Goal: Find specific page/section

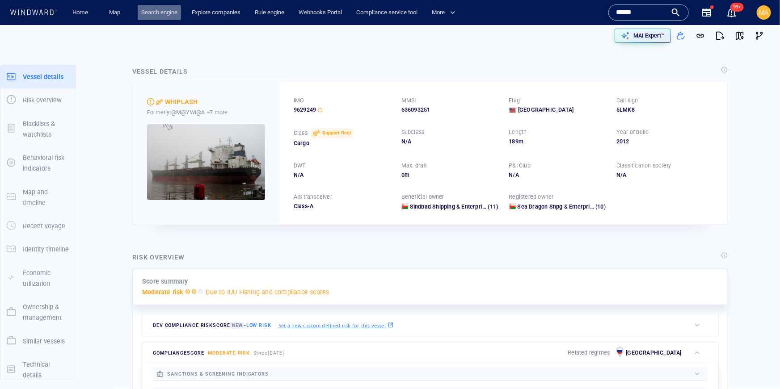
click at [168, 12] on link "Search engine" at bounding box center [159, 13] width 43 height 16
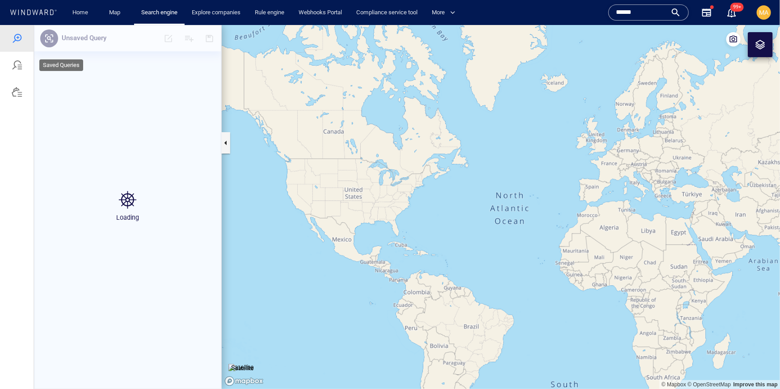
click at [15, 63] on div at bounding box center [17, 64] width 11 height 11
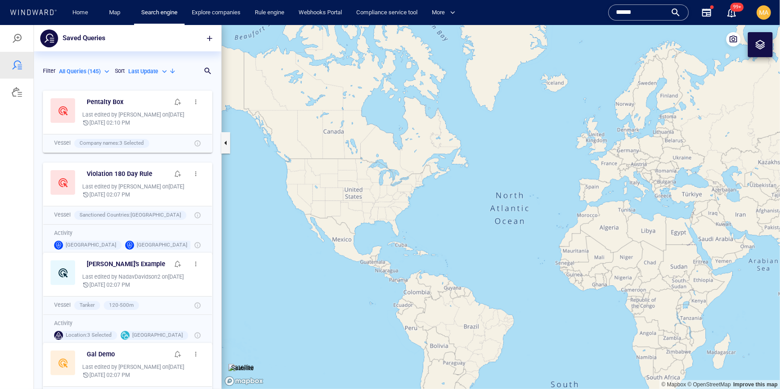
scroll to position [49, 0]
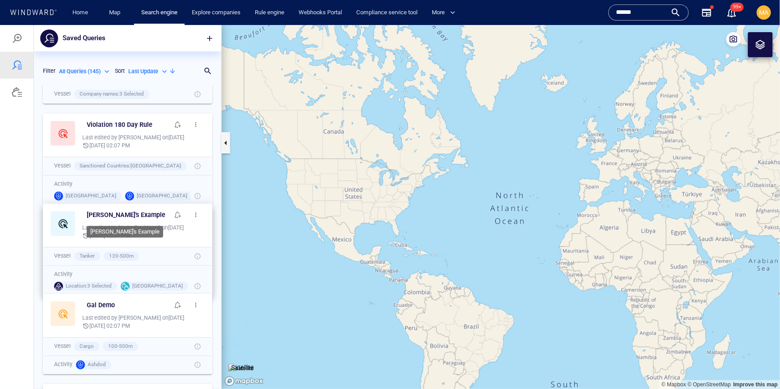
click at [144, 213] on div "[PERSON_NAME]'s Example" at bounding box center [128, 214] width 82 height 11
click at [131, 214] on h6 "[PERSON_NAME]'s Example" at bounding box center [126, 214] width 79 height 11
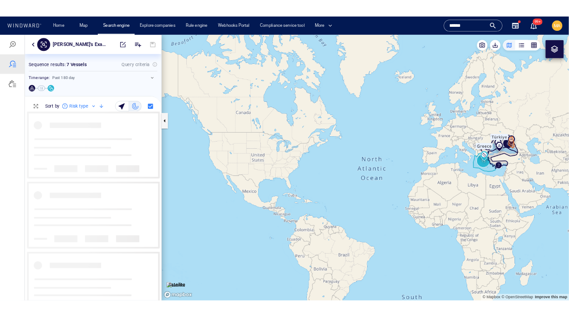
scroll to position [258, 187]
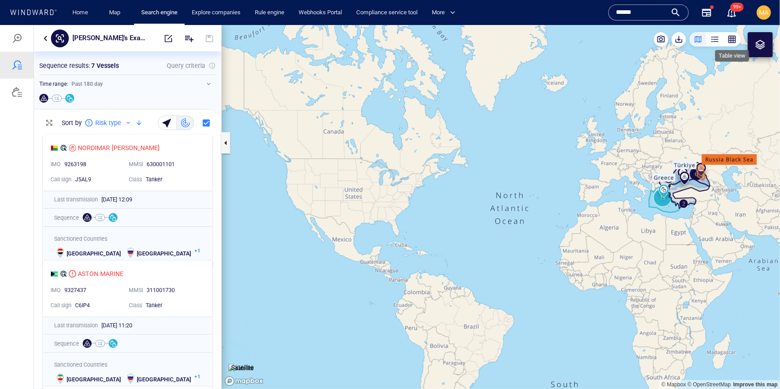
click at [732, 43] on div "button" at bounding box center [731, 38] width 9 height 9
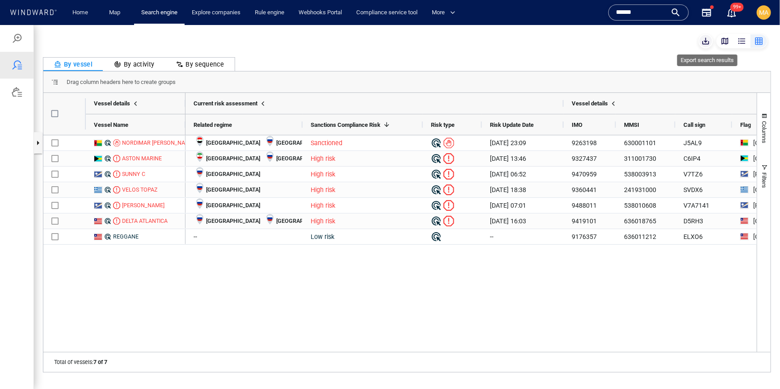
click at [704, 39] on span "button" at bounding box center [705, 40] width 9 height 9
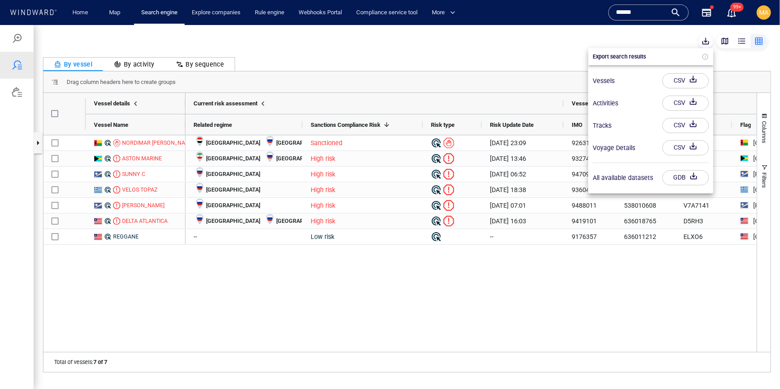
click at [543, 49] on div at bounding box center [390, 207] width 780 height 364
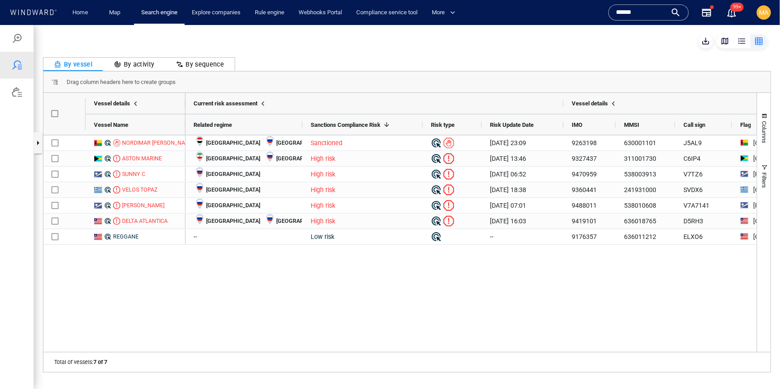
click at [729, 40] on button "button" at bounding box center [724, 41] width 17 height 14
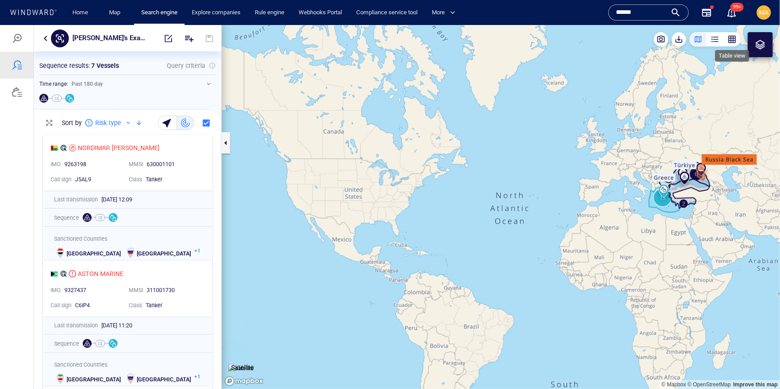
click at [734, 42] on div "button" at bounding box center [731, 38] width 9 height 9
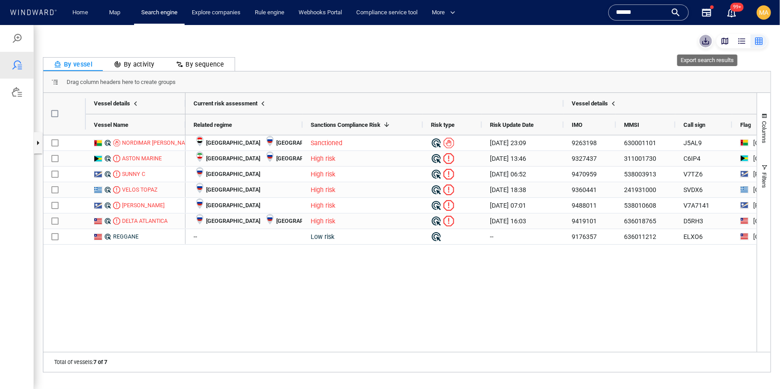
click at [706, 42] on span "button" at bounding box center [705, 40] width 9 height 9
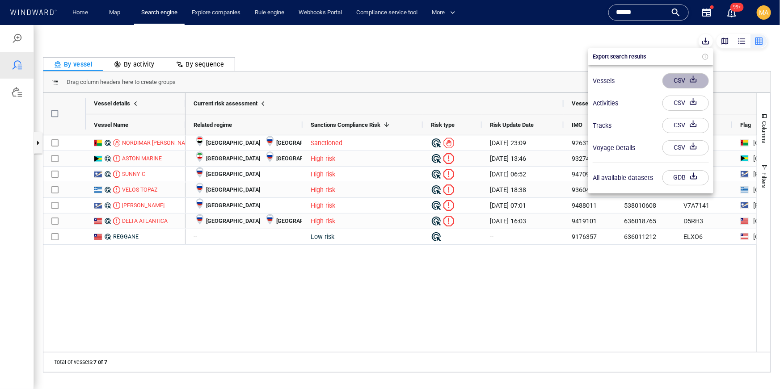
click at [688, 82] on div "button" at bounding box center [693, 80] width 13 height 16
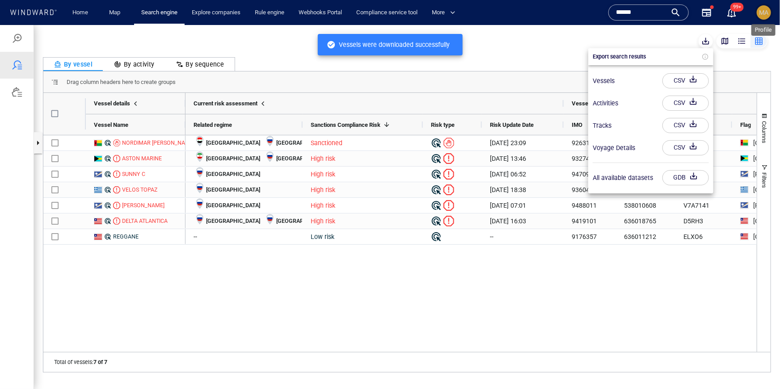
click at [767, 15] on span "MA" at bounding box center [763, 12] width 9 height 7
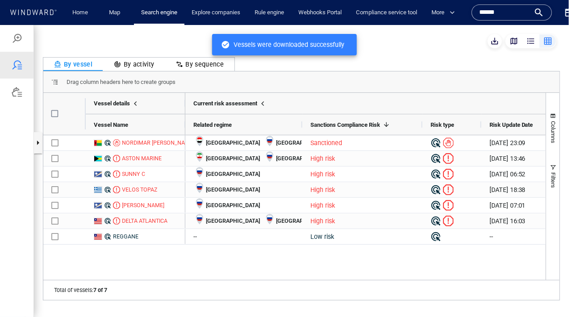
scroll to position [0, 0]
